Goal: Task Accomplishment & Management: Manage account settings

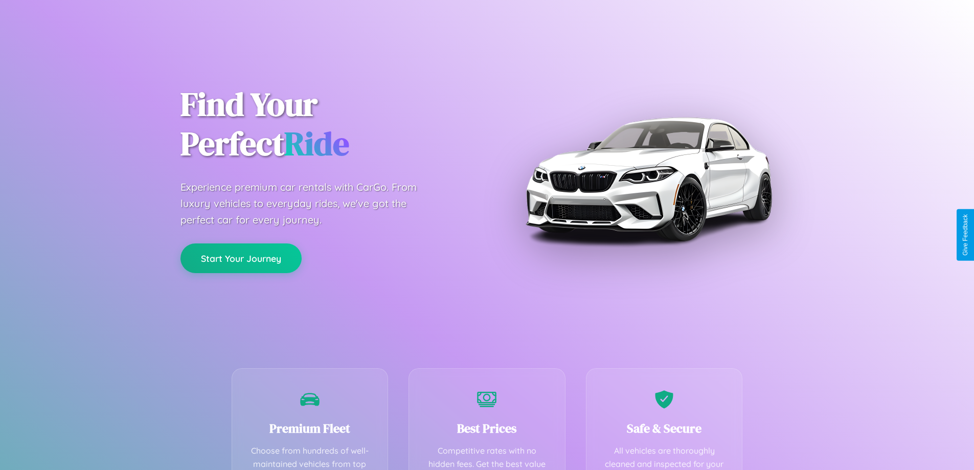
scroll to position [298, 0]
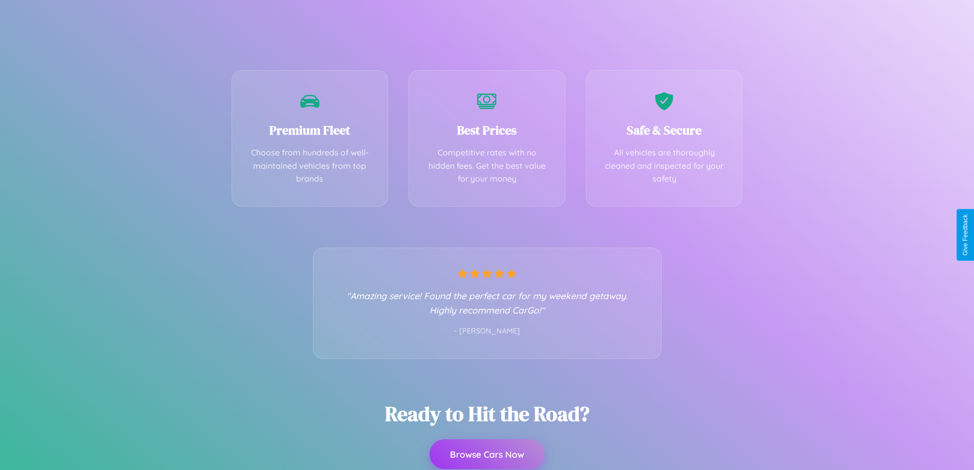
click at [487, 454] on button "Browse Cars Now" at bounding box center [487, 454] width 115 height 30
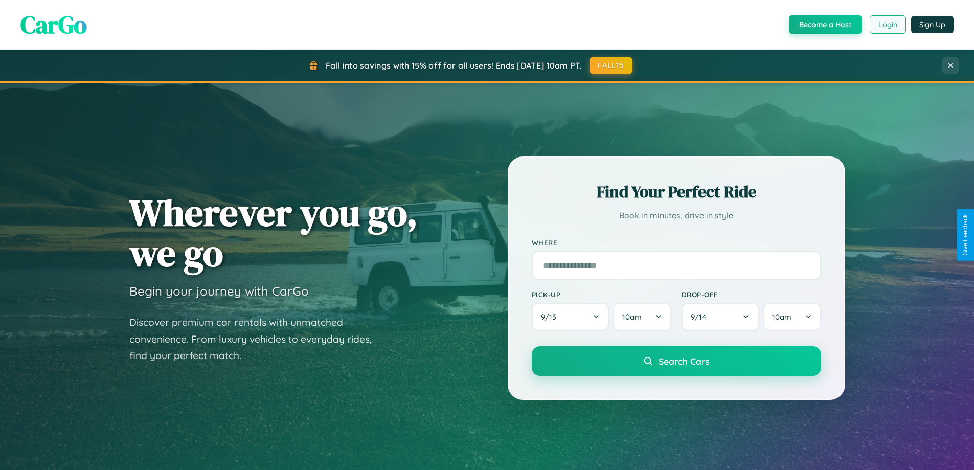
click at [887, 25] on button "Login" at bounding box center [888, 24] width 36 height 18
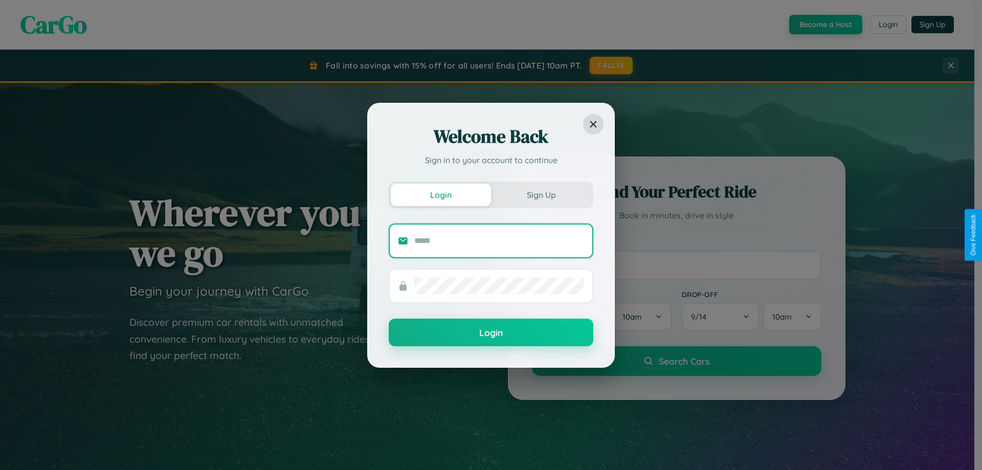
click at [499, 240] on input "text" at bounding box center [499, 241] width 170 height 16
type input "**********"
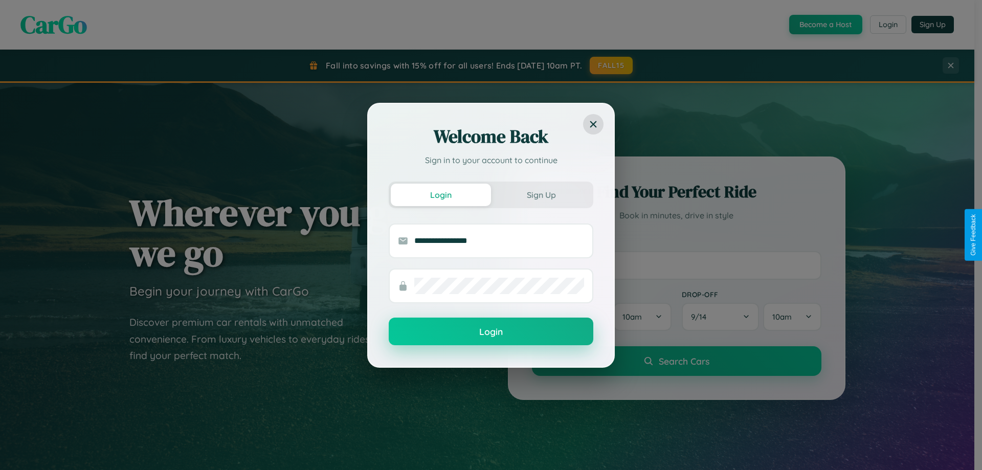
click at [491, 332] on button "Login" at bounding box center [491, 332] width 205 height 28
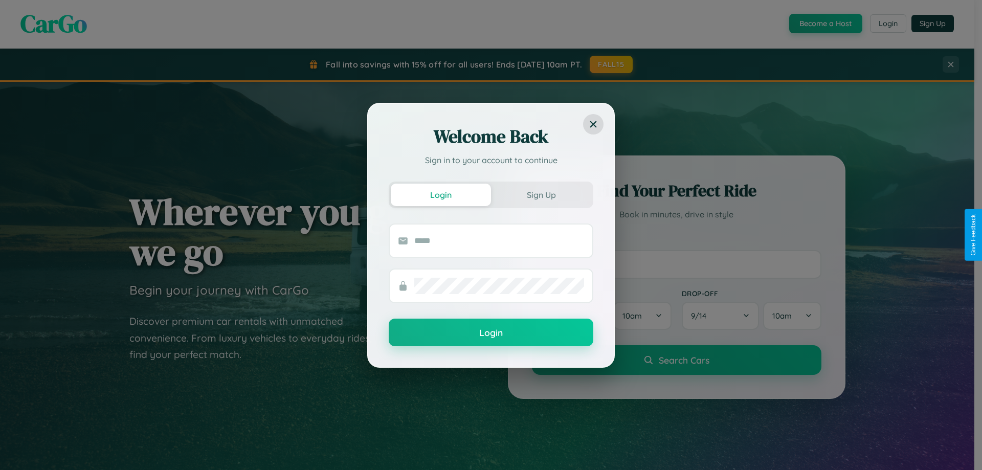
scroll to position [30, 0]
